Goal: Task Accomplishment & Management: Use online tool/utility

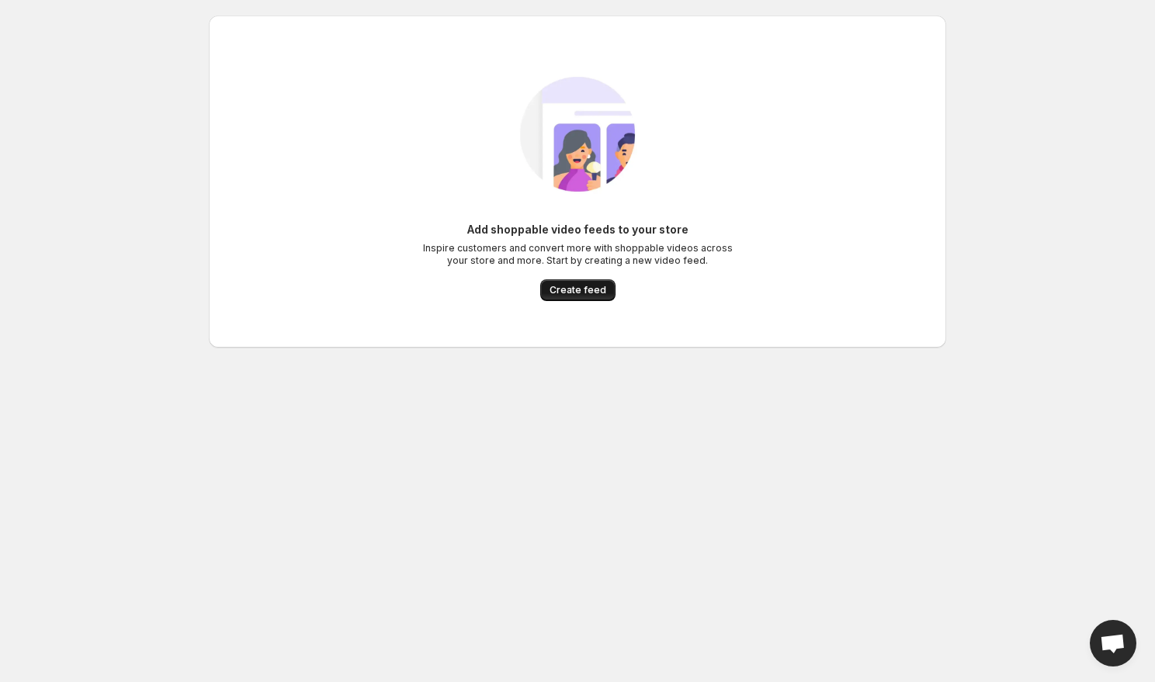
click at [566, 296] on button "Create feed" at bounding box center [577, 290] width 75 height 22
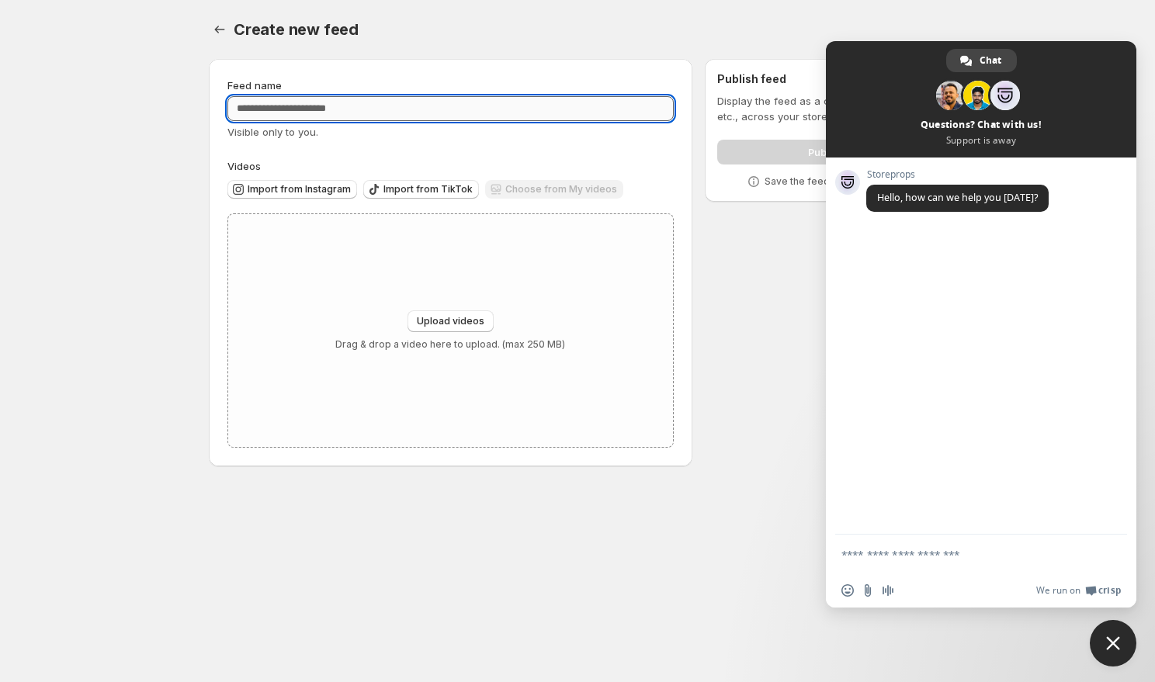
click at [306, 100] on input "Feed name" at bounding box center [450, 108] width 446 height 25
type input "**********"
click at [291, 194] on span "Import from Instagram" at bounding box center [299, 189] width 103 height 12
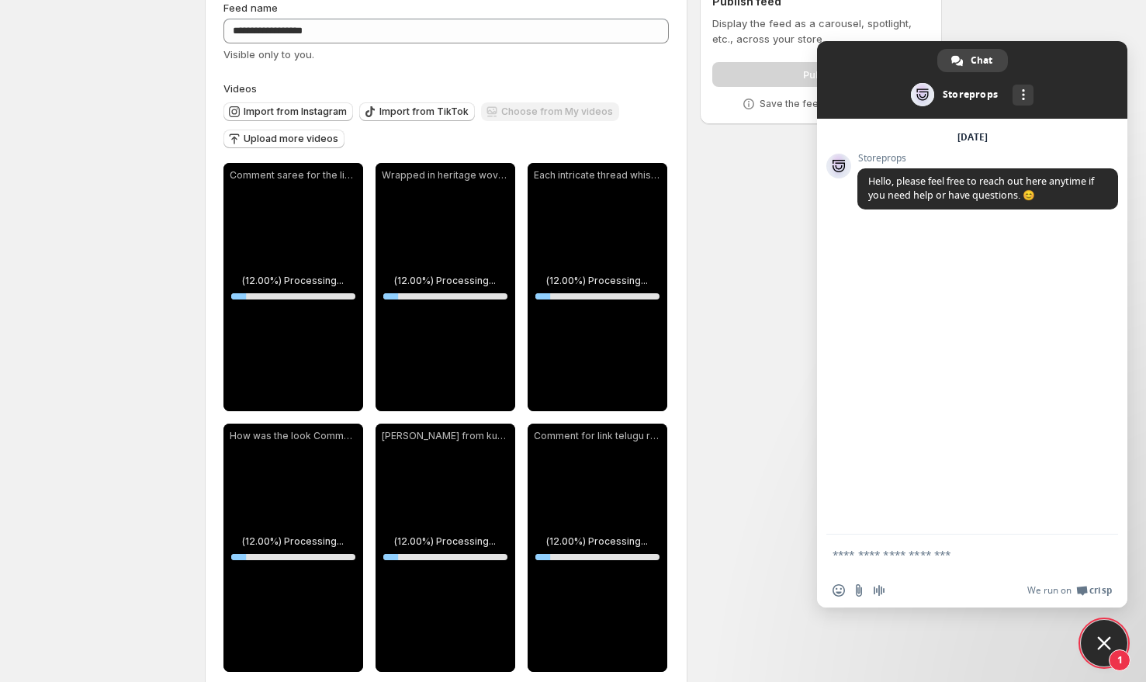
scroll to position [106, 0]
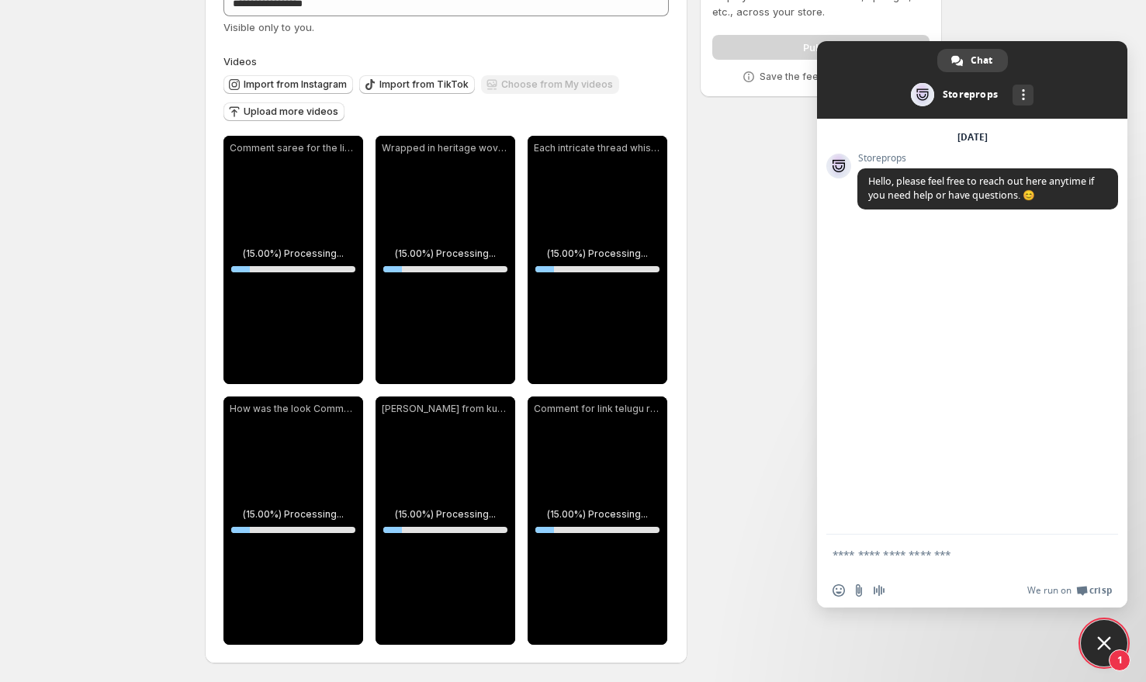
click at [1100, 643] on span "Close chat" at bounding box center [1104, 643] width 14 height 14
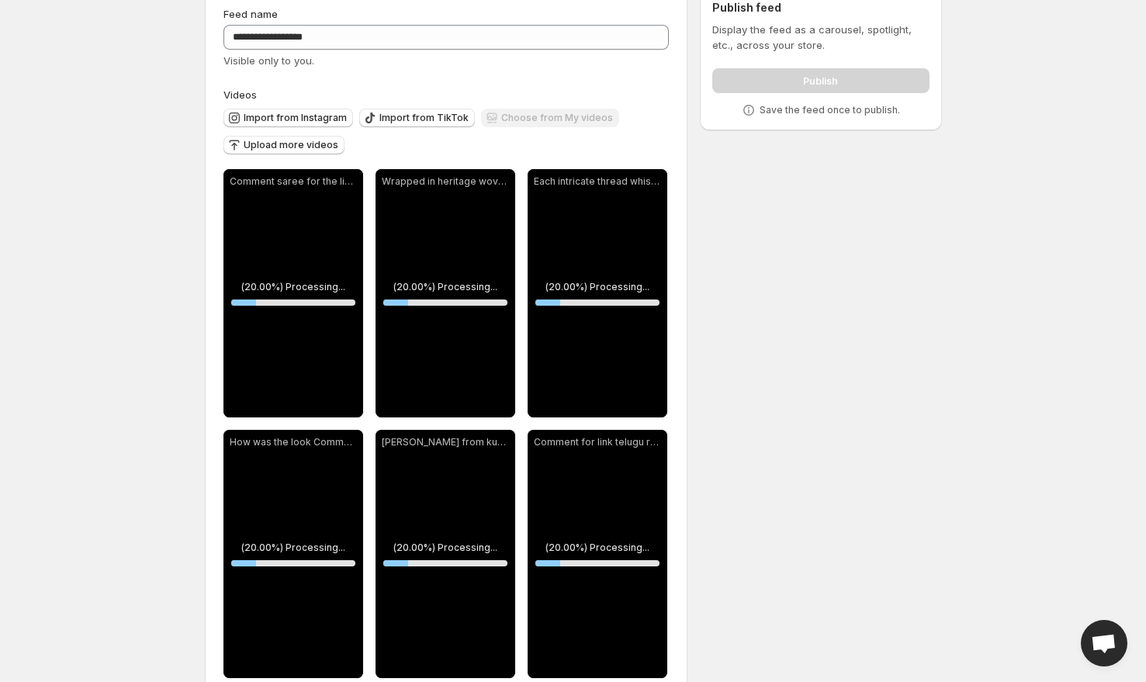
scroll to position [0, 0]
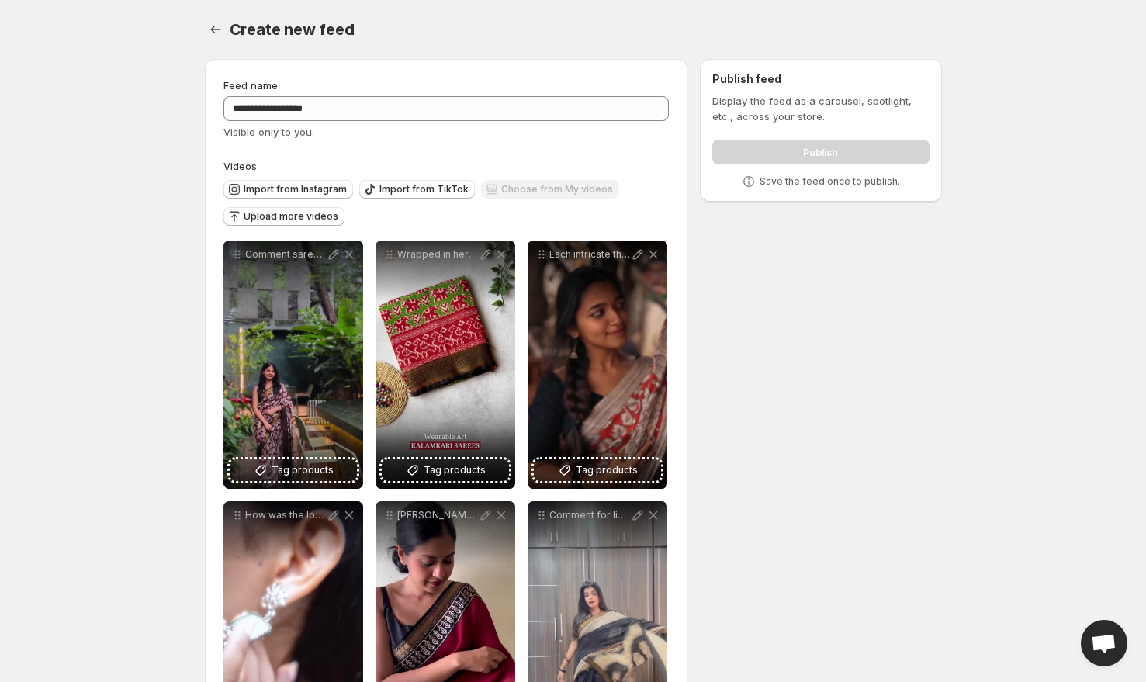
click at [644, 203] on div "Import from Instagram Import from TikTok Choose from My videos Upload more vide…" at bounding box center [443, 201] width 452 height 54
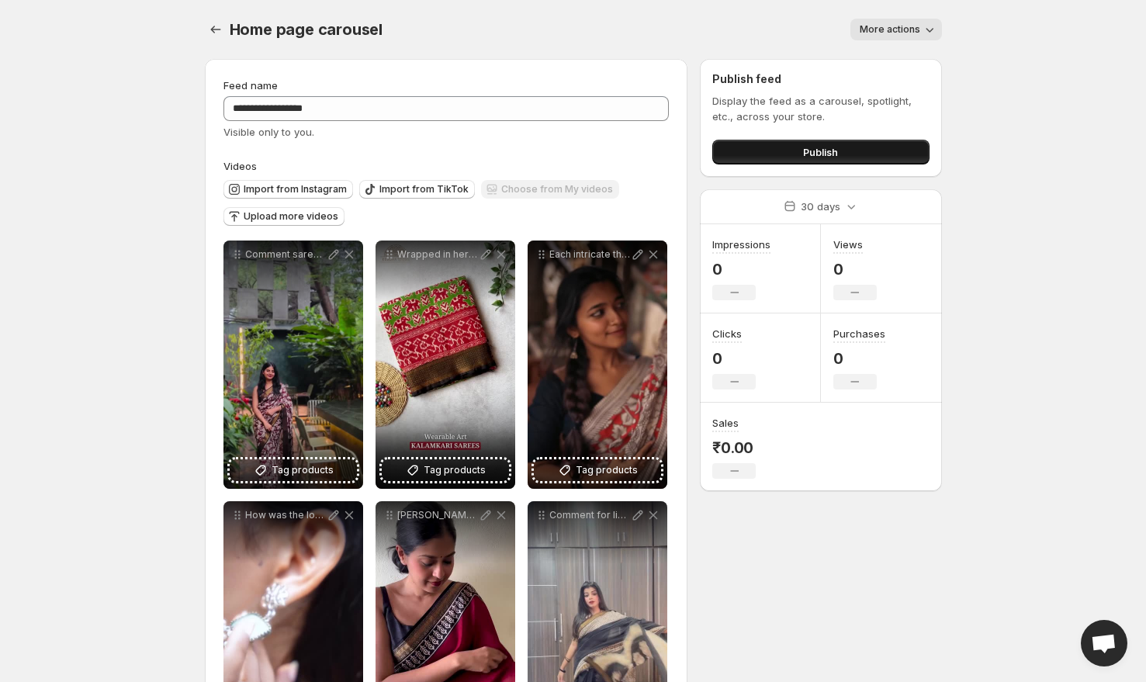
click at [795, 154] on button "Publish" at bounding box center [820, 152] width 217 height 25
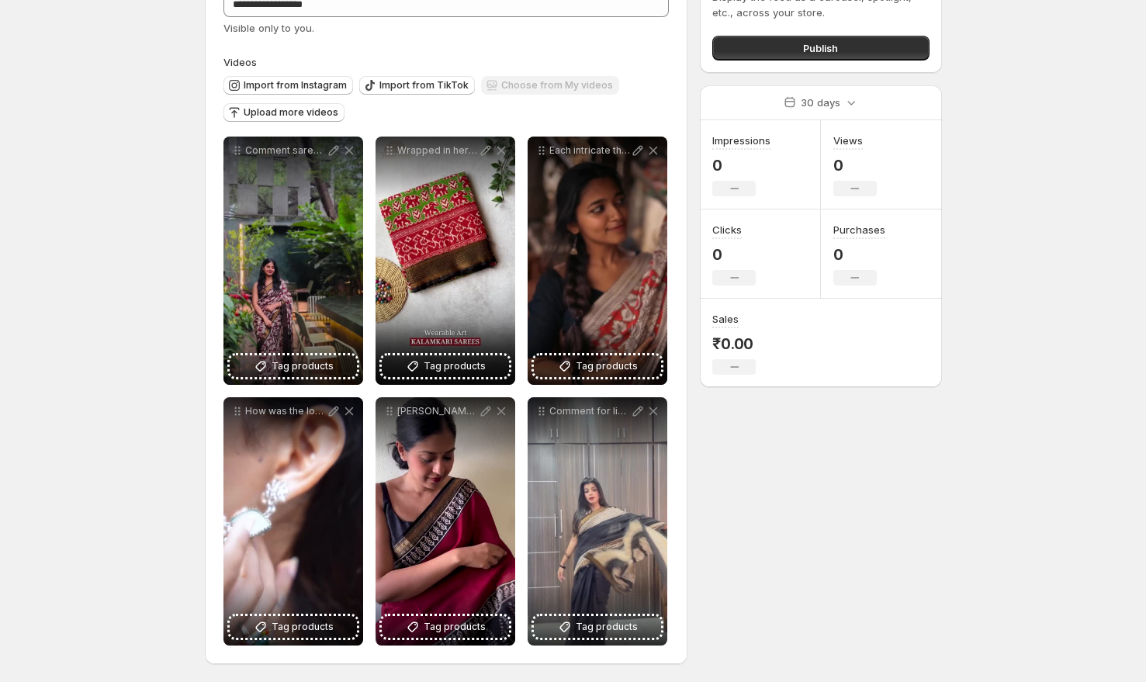
scroll to position [106, 0]
